Goal: Task Accomplishment & Management: Use online tool/utility

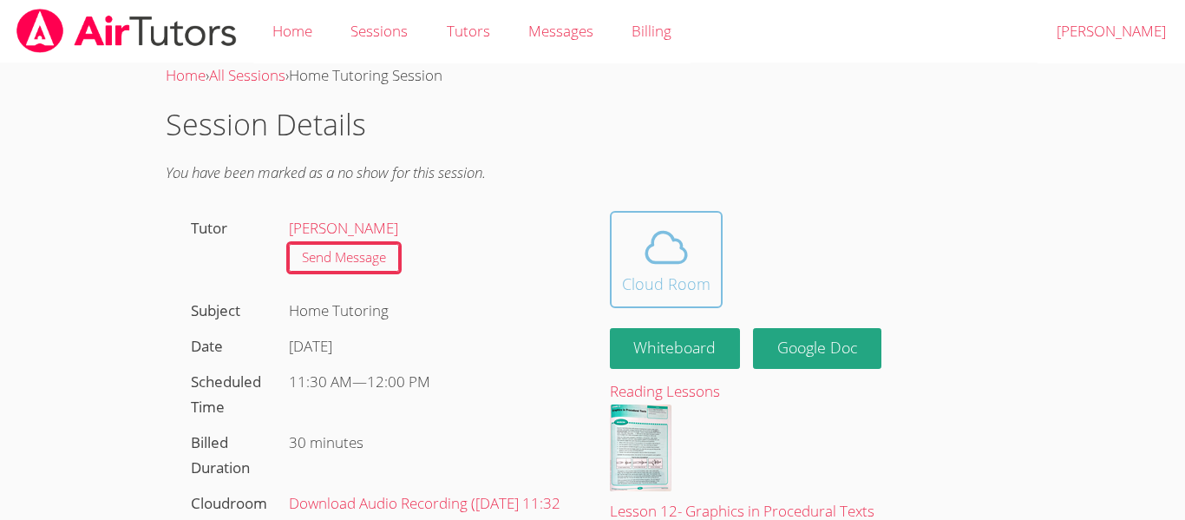
click at [651, 282] on div "Cloud Room" at bounding box center [666, 283] width 88 height 24
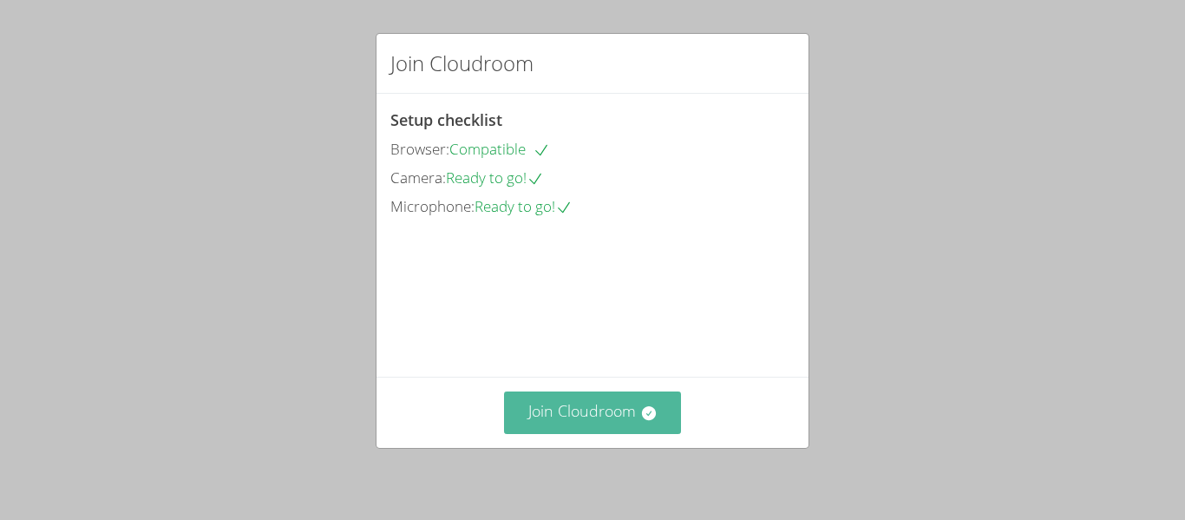
click at [602, 409] on button "Join Cloudroom" at bounding box center [593, 412] width 178 height 43
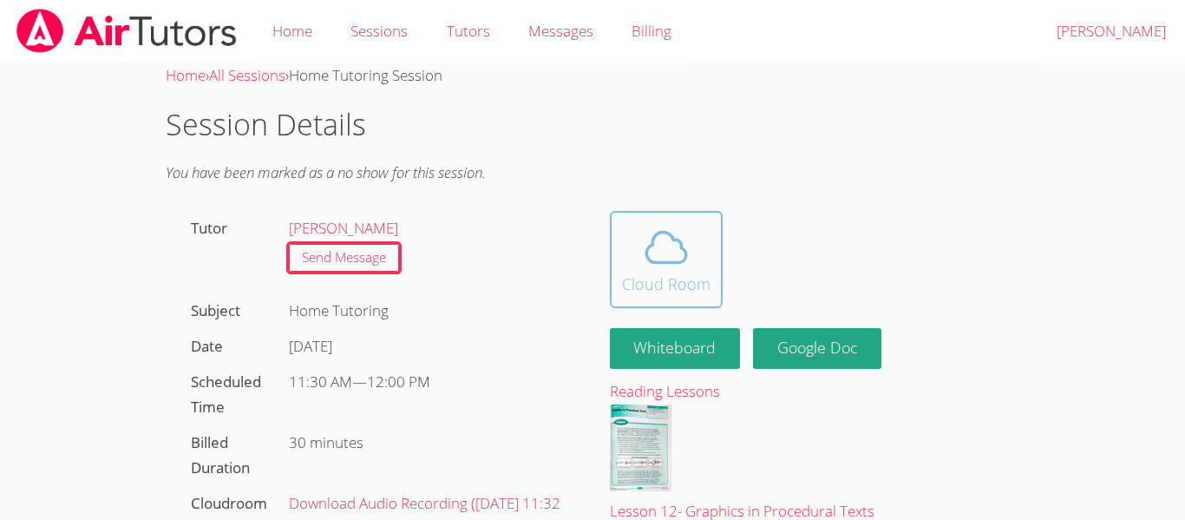
click at [664, 276] on div "Cloud Room" at bounding box center [666, 283] width 88 height 24
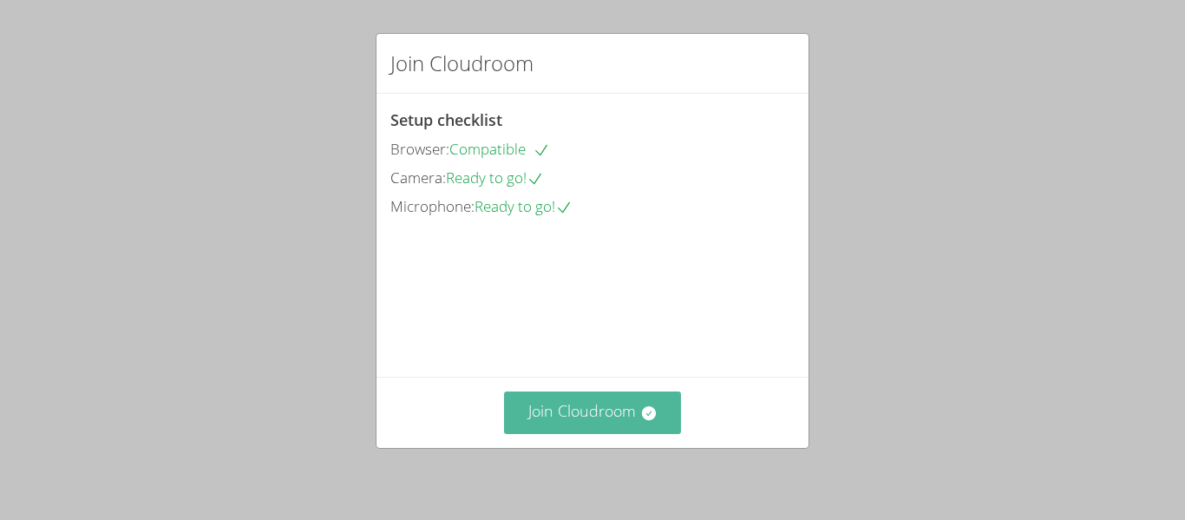
click at [612, 414] on button "Join Cloudroom" at bounding box center [593, 412] width 178 height 43
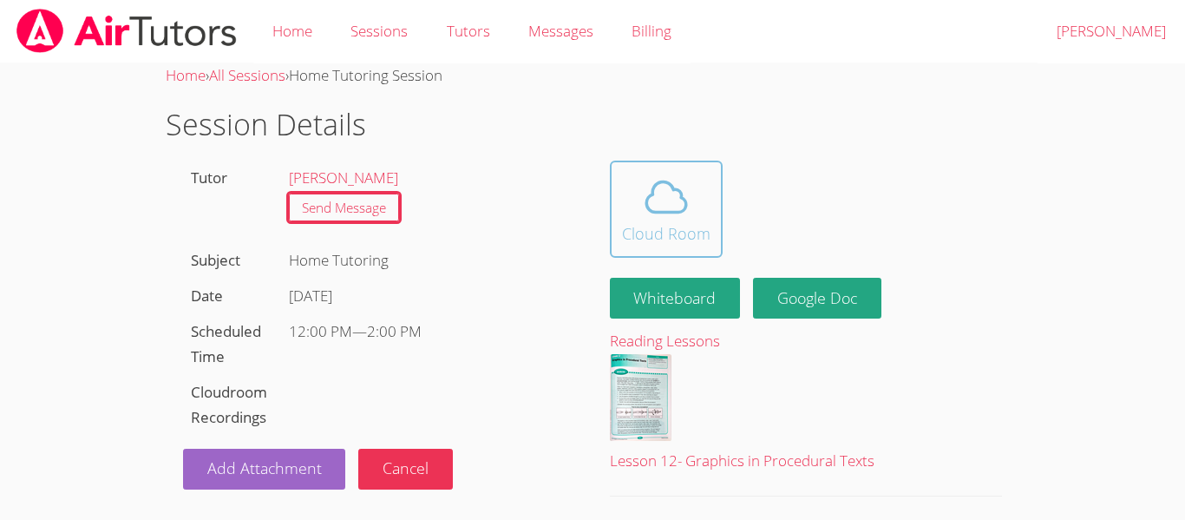
click at [679, 226] on div "Cloud Room" at bounding box center [666, 233] width 88 height 24
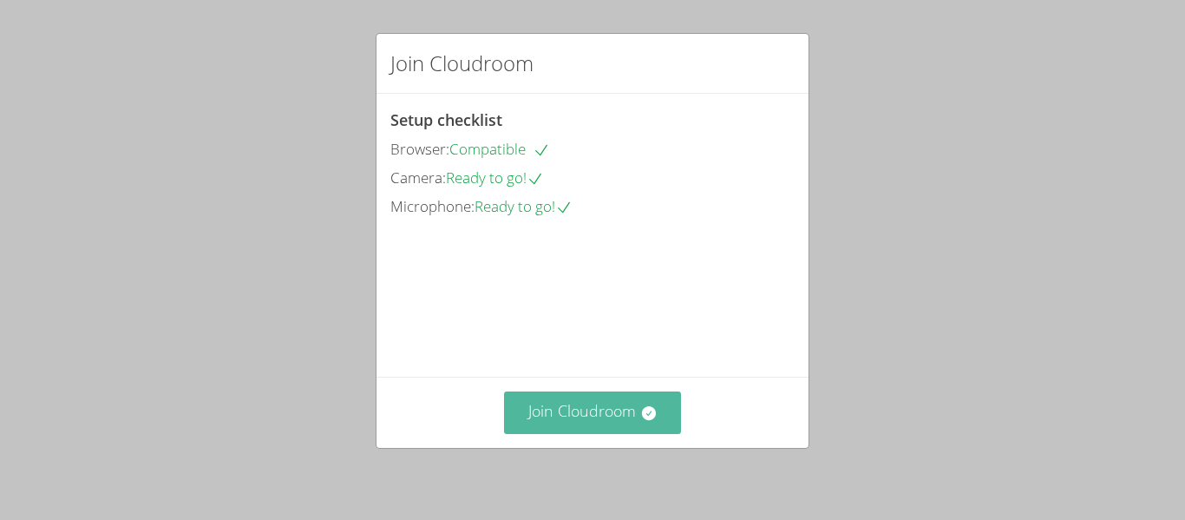
click at [619, 414] on button "Join Cloudroom" at bounding box center [593, 412] width 178 height 43
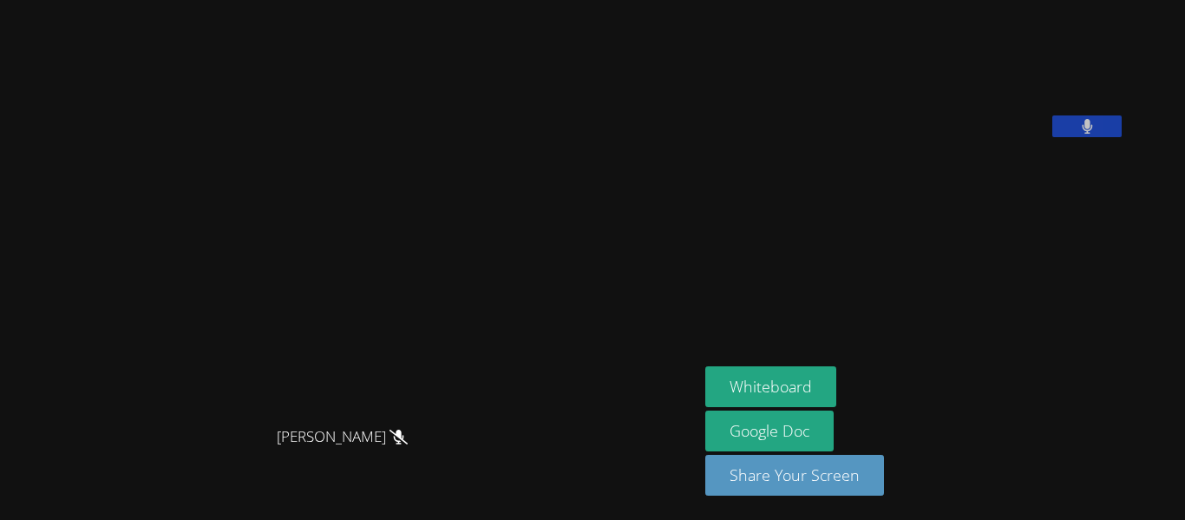
click at [1052, 137] on button at bounding box center [1086, 126] width 69 height 22
